Goal: Task Accomplishment & Management: Use online tool/utility

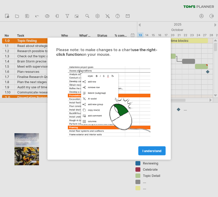
click at [147, 153] on link "I understand" at bounding box center [151, 150] width 27 height 9
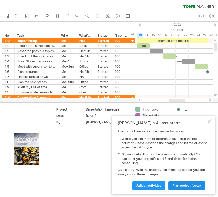
click at [190, 186] on span "plan project (beta)" at bounding box center [187, 186] width 28 height 4
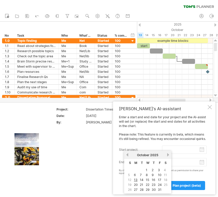
click at [175, 153] on input "start project:" at bounding box center [184, 150] width 45 height 8
click at [135, 181] on link "13" at bounding box center [136, 179] width 5 height 5
type input "********"
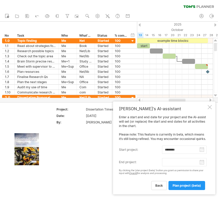
click at [180, 167] on div "Enter a start and end date for your project and the AI-assist will set (or repl…" at bounding box center [163, 152] width 88 height 75
click at [176, 163] on input "end project:" at bounding box center [184, 162] width 45 height 8
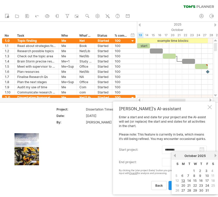
click at [215, 156] on link "next" at bounding box center [216, 156] width 4 height 4
click at [215, 156] on link "next" at bounding box center [215, 156] width 4 height 4
click at [215, 156] on link "next" at bounding box center [216, 156] width 4 height 4
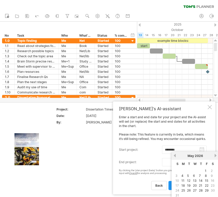
click at [215, 156] on link "next" at bounding box center [216, 156] width 4 height 4
click at [174, 155] on link "previous" at bounding box center [175, 156] width 4 height 4
click at [215, 156] on link "next" at bounding box center [216, 156] width 4 height 4
click at [176, 155] on link "previous" at bounding box center [175, 156] width 4 height 4
click at [207, 186] on link "22" at bounding box center [207, 185] width 5 height 5
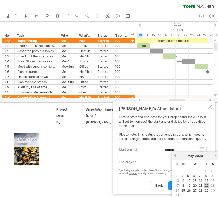
type input "********"
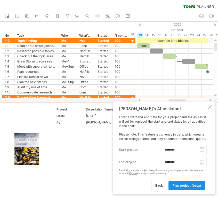
click at [190, 185] on span "plan project (beta)" at bounding box center [187, 186] width 28 height 4
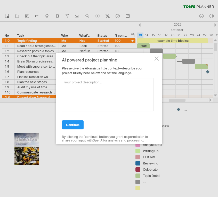
click at [134, 103] on textarea at bounding box center [108, 94] width 92 height 33
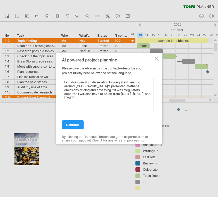
click at [120, 80] on textarea "I am doing an MSc disseration looking at influencing around New Zealand's promo…" at bounding box center [108, 94] width 92 height 33
click at [125, 93] on textarea "I am doing an MSc disseration looking at influencing around New Zealand's promo…" at bounding box center [108, 94] width 92 height 33
type textarea "I am doing an MSc disseration looking at influencing around New Zealand's promo…"
click at [67, 122] on link "continue" at bounding box center [73, 124] width 22 height 9
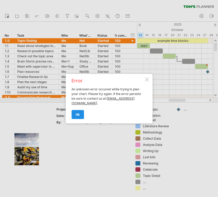
click at [76, 116] on link "ok" at bounding box center [78, 114] width 12 height 9
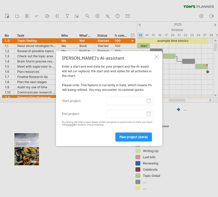
click at [155, 57] on div at bounding box center [157, 57] width 4 height 4
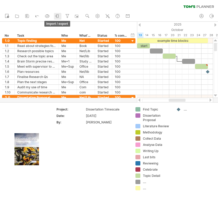
click at [60, 16] on icon at bounding box center [57, 15] width 5 height 5
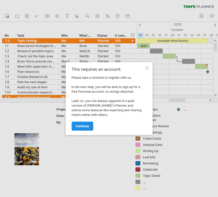
click at [89, 125] on span "continue" at bounding box center [82, 126] width 13 height 4
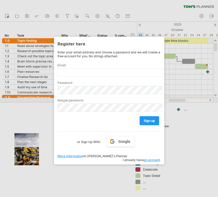
click at [197, 145] on div at bounding box center [109, 98] width 218 height 197
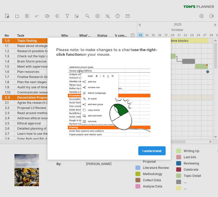
click at [158, 154] on link "I understand" at bounding box center [151, 150] width 27 height 9
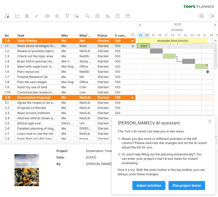
click at [145, 43] on div "start" at bounding box center [143, 45] width 13 height 5
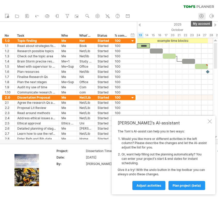
click at [202, 17] on icon at bounding box center [201, 15] width 5 height 5
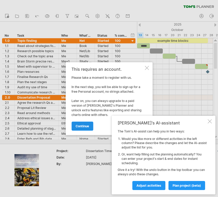
click at [83, 126] on span "continue" at bounding box center [82, 126] width 13 height 4
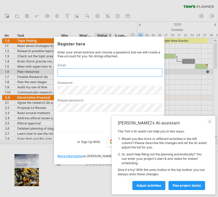
click at [99, 76] on input "text" at bounding box center [110, 72] width 105 height 8
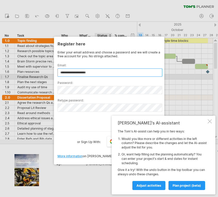
type input "**********"
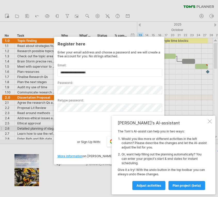
click at [208, 127] on div "[PERSON_NAME]'s AI-assistant The [PERSON_NAME]'s AI-assist can help you in two …" at bounding box center [164, 155] width 104 height 79
click at [208, 123] on div at bounding box center [210, 121] width 4 height 4
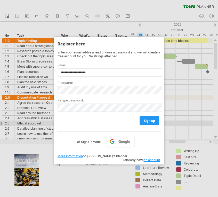
click at [139, 122] on div "sign up" at bounding box center [109, 118] width 103 height 13
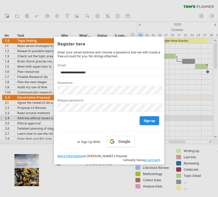
click at [151, 119] on span "sign up" at bounding box center [149, 121] width 11 height 4
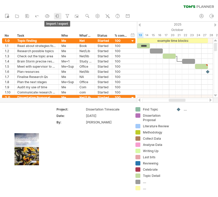
click at [57, 17] on icon at bounding box center [57, 15] width 5 height 5
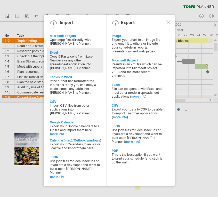
click at [77, 58] on div "Copy & Paste cells from Excel, Numbers or any other spreadsheet application int…" at bounding box center [75, 61] width 51 height 15
type textarea "**********"
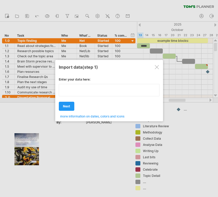
click at [87, 95] on textarea at bounding box center [109, 90] width 101 height 12
click at [87, 91] on textarea at bounding box center [109, 90] width 101 height 12
type textarea "**********"
click at [156, 66] on div at bounding box center [157, 67] width 4 height 4
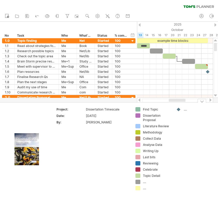
click at [204, 102] on div at bounding box center [202, 101] width 9 height 4
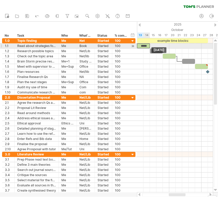
click at [145, 46] on div "*****" at bounding box center [143, 45] width 13 height 5
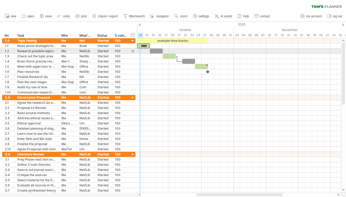
click at [135, 51] on div at bounding box center [132, 51] width 5 height 5
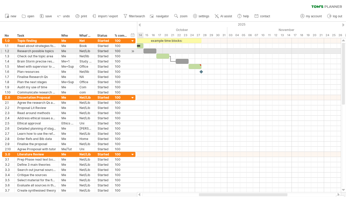
click at [135, 51] on div at bounding box center [132, 51] width 5 height 5
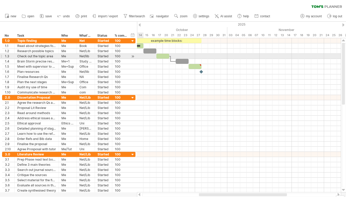
click at [133, 58] on div at bounding box center [132, 56] width 5 height 5
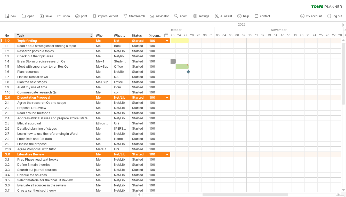
drag, startPoint x: 58, startPoint y: 35, endPoint x: 87, endPoint y: 41, distance: 29.1
click at [87, 41] on div "Trying to reach [DOMAIN_NAME] Connected again... 0% clear filter new *" at bounding box center [173, 98] width 346 height 197
